Goal: Transaction & Acquisition: Purchase product/service

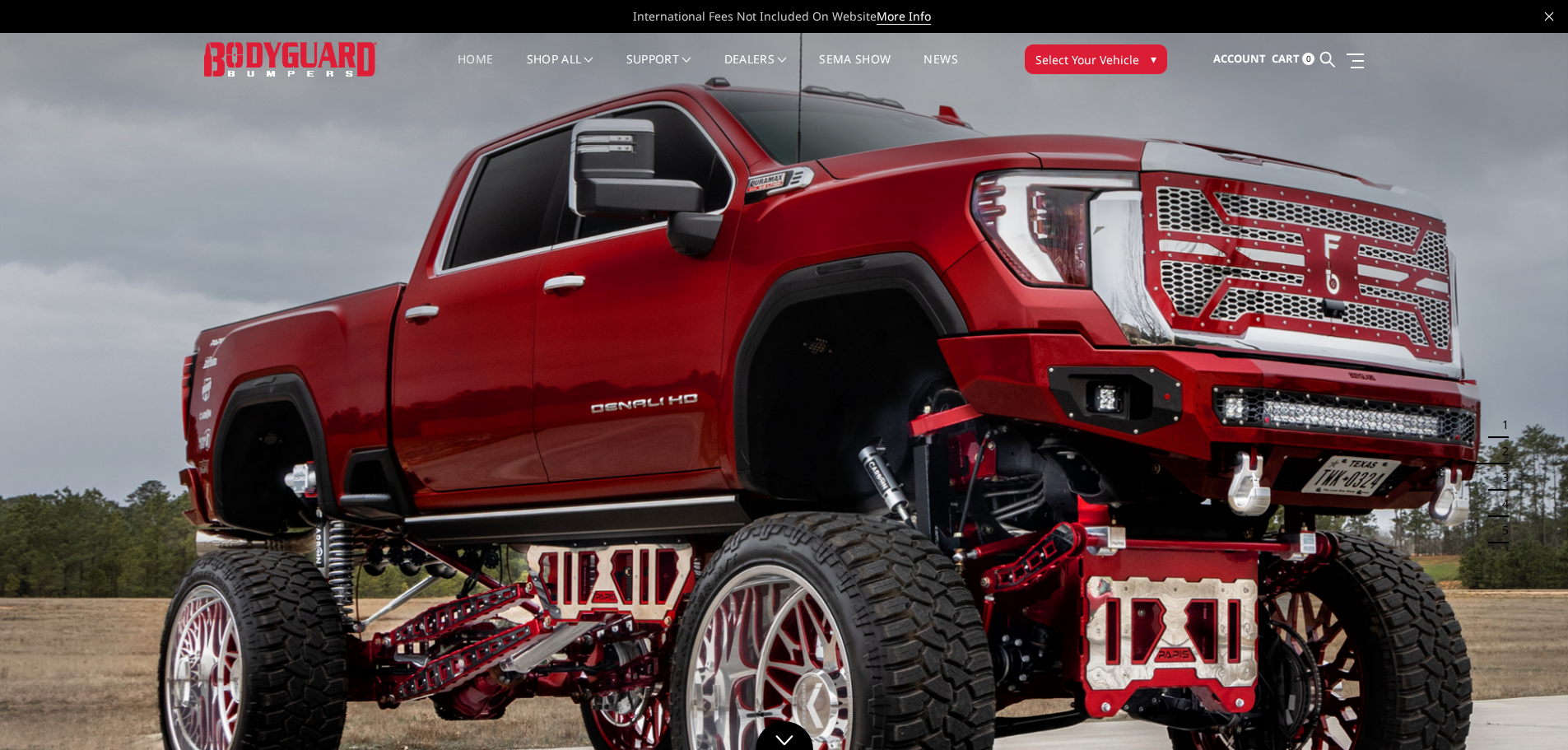
click at [1090, 60] on span "Select Your Vehicle" at bounding box center [1087, 60] width 104 height 17
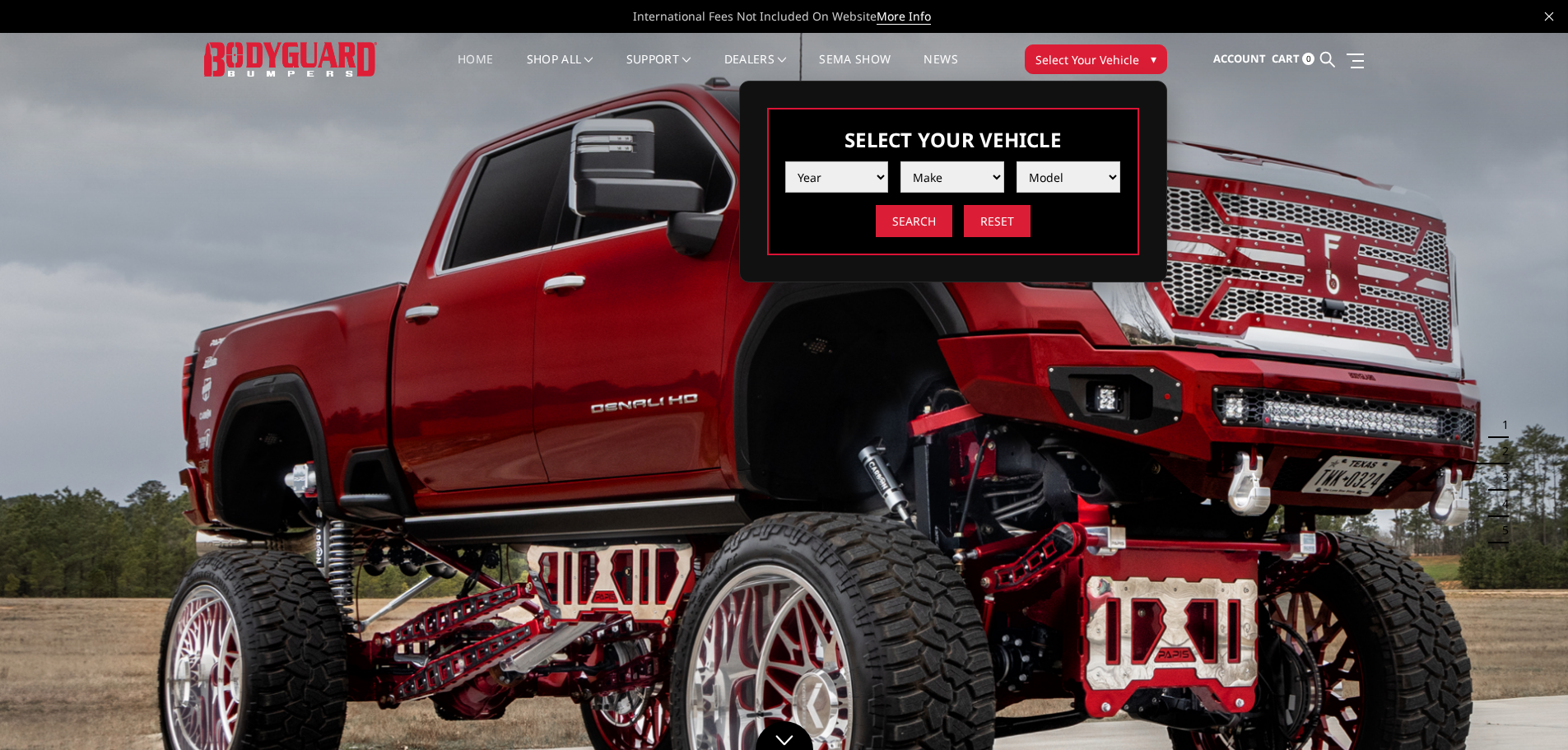
click at [829, 177] on select "Year [DATE] 2024 2023 2022 2021 2020 2019 2018 2017 2016 2015 2014 2013 2012 20…" at bounding box center [836, 177] width 104 height 32
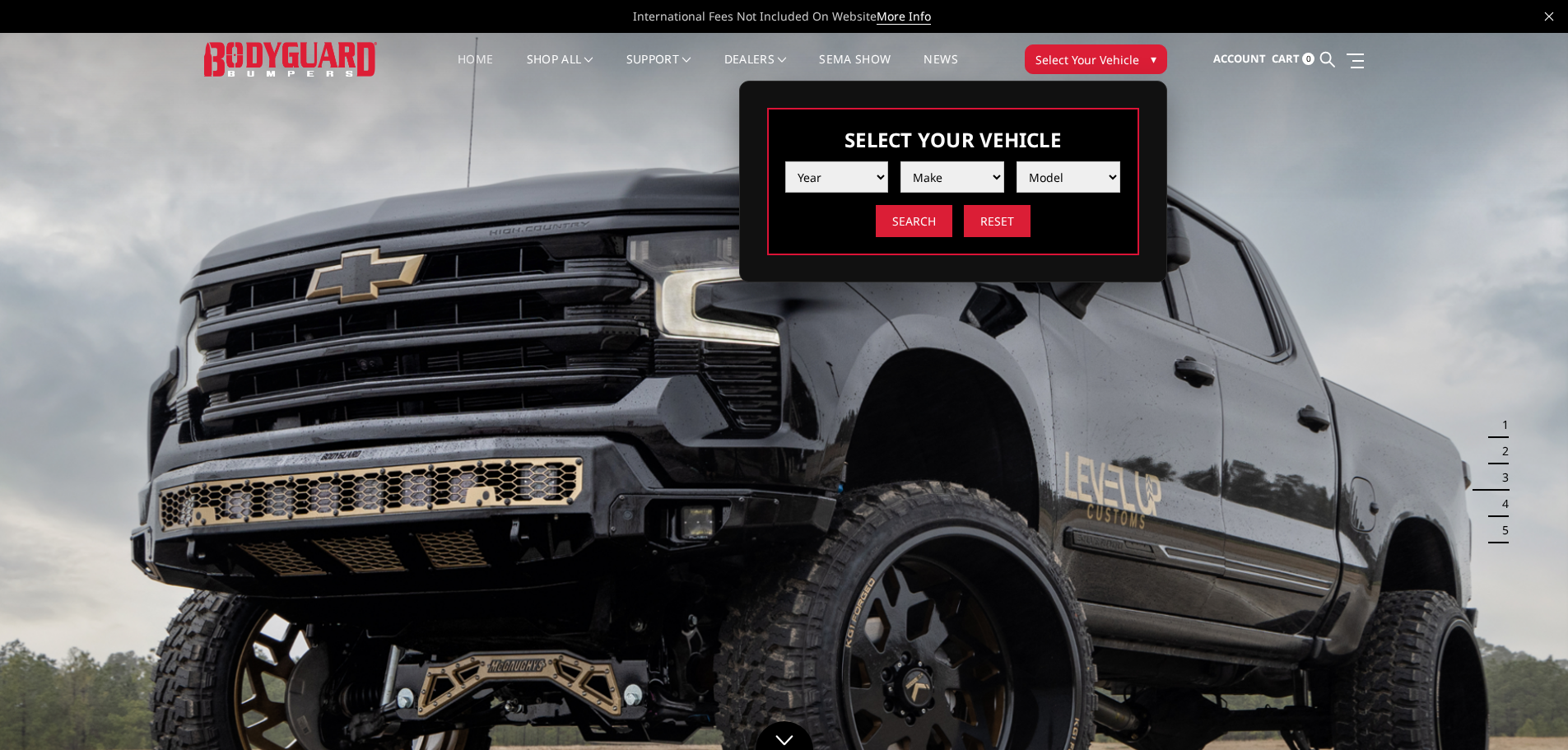
select select "yr_2020"
click at [785, 162] on select "Year [DATE] 2024 2023 2022 2021 2020 2019 2018 2017 2016 2015 2014 2013 2012 20…" at bounding box center [836, 177] width 104 height 32
click at [918, 181] on select "Make Chevrolet Ford GMC Nissan Ram Toyota" at bounding box center [952, 177] width 104 height 32
select select "mk_toyota"
click at [900, 162] on select "Make Chevrolet Ford GMC Nissan Ram Toyota" at bounding box center [952, 177] width 104 height 32
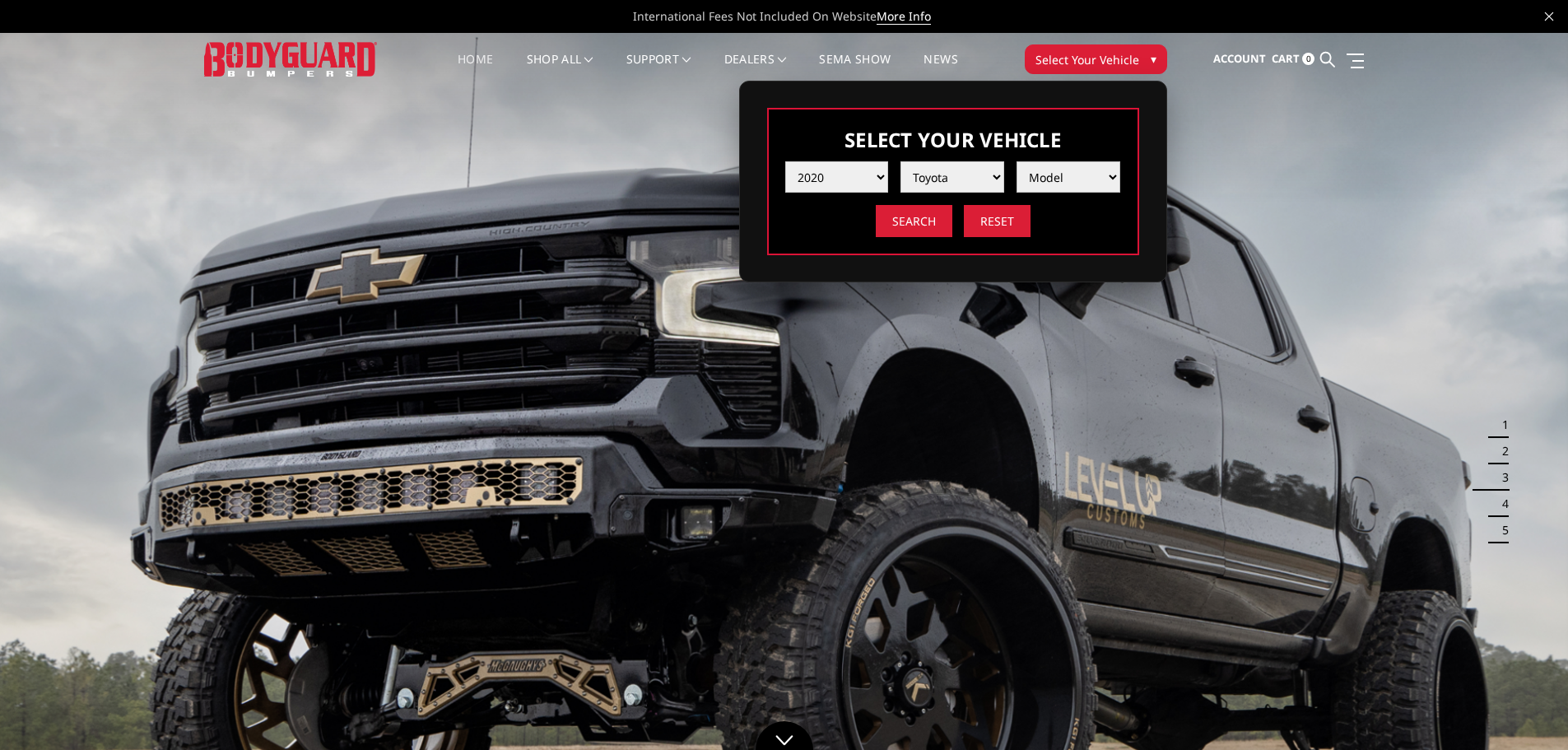
click at [1038, 176] on select "Model Tacoma Tundra" at bounding box center [1068, 177] width 104 height 32
select select "md_tacoma"
click at [1017, 162] on select "Model Tacoma Tundra" at bounding box center [1068, 177] width 104 height 32
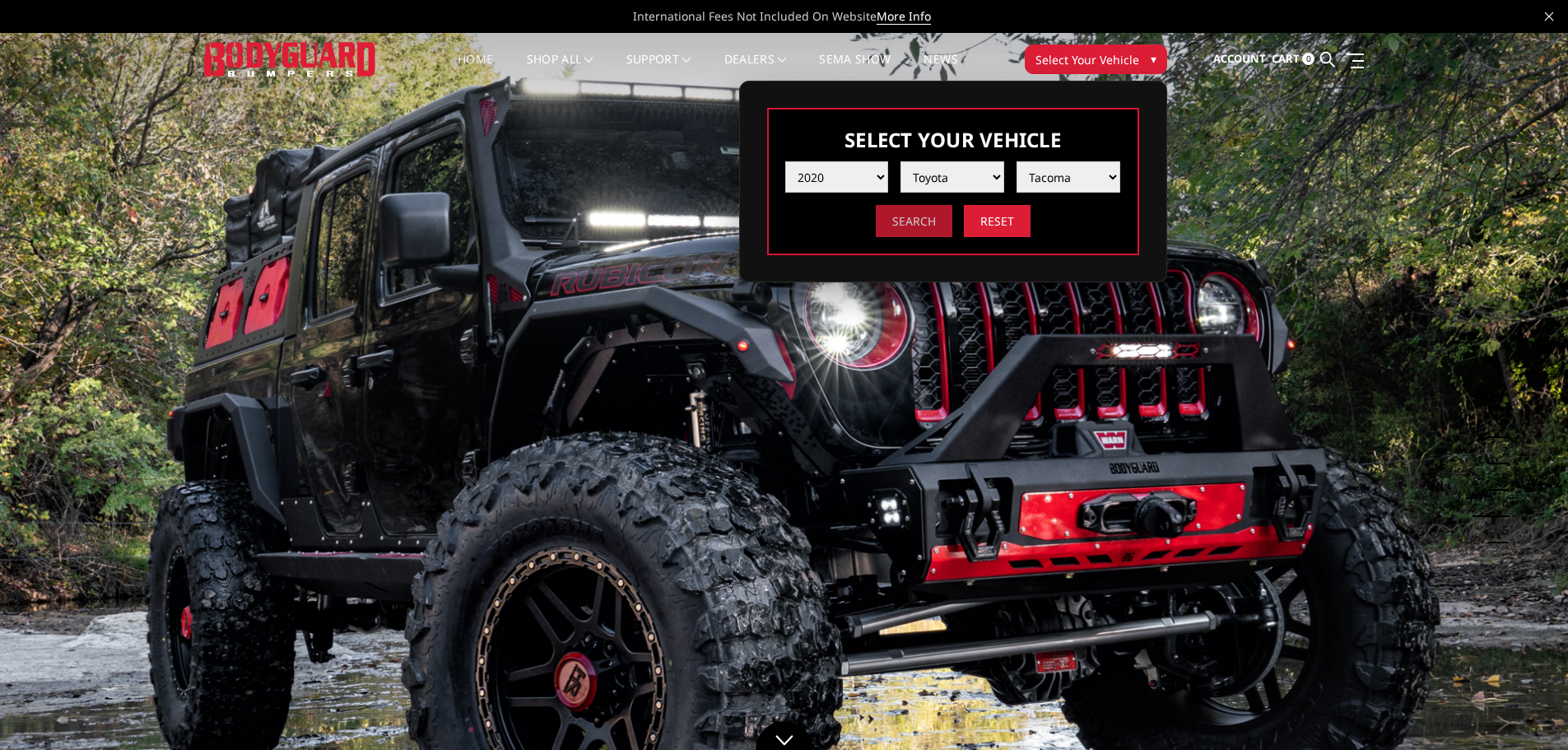
click at [898, 221] on input "Search" at bounding box center [914, 221] width 77 height 32
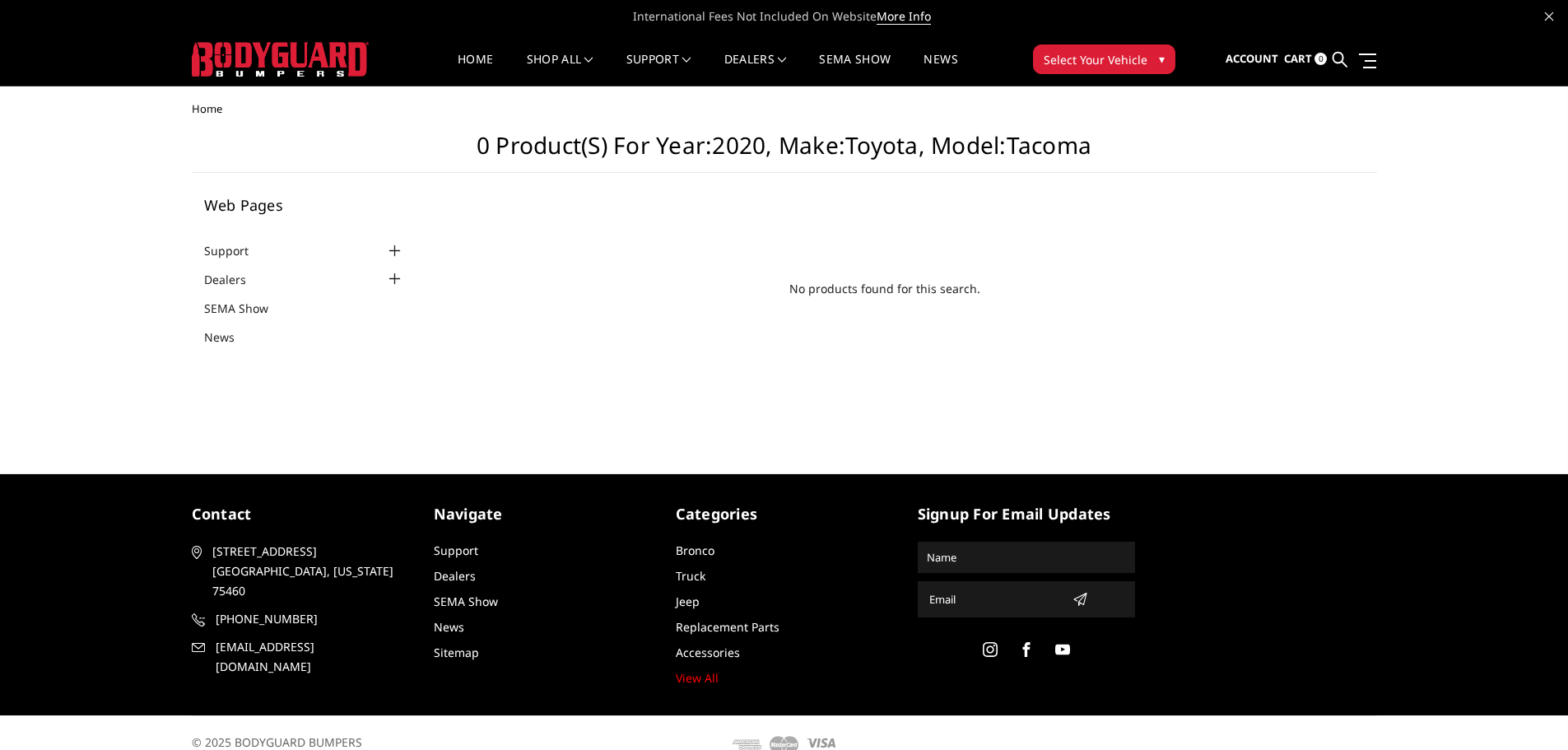
scroll to position [23, 0]
